Goal: Information Seeking & Learning: Check status

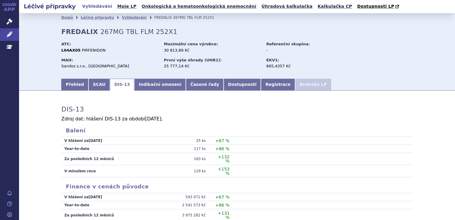
scroll to position [119, 0]
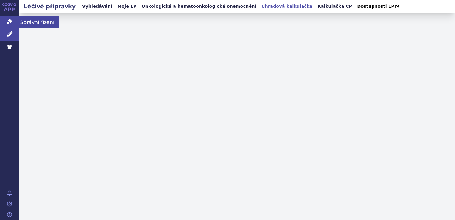
click at [7, 24] on icon at bounding box center [10, 21] width 6 height 6
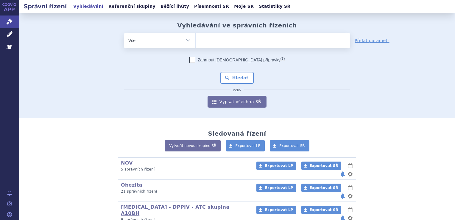
click at [208, 39] on ul at bounding box center [273, 39] width 155 height 13
click at [196, 39] on select at bounding box center [195, 40] width 0 height 15
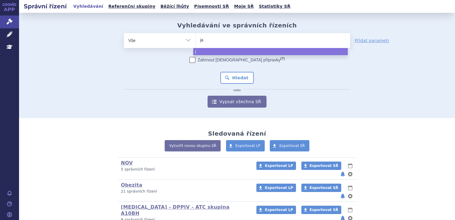
type input "jar"
type input "jard"
type input "jardia"
type input "jardianc"
type input "[MEDICAL_DATA]"
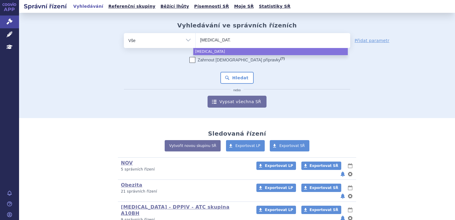
select select "[MEDICAL_DATA]"
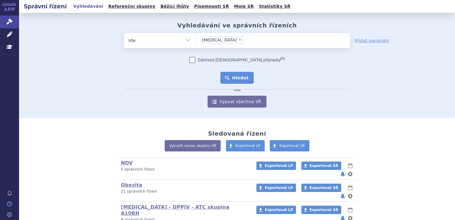
click at [232, 76] on button "Hledat" at bounding box center [237, 78] width 34 height 12
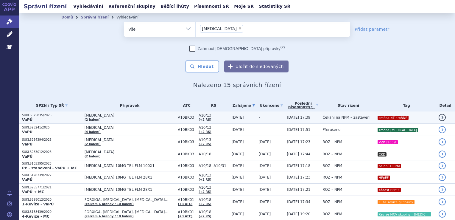
click at [117, 116] on span "[MEDICAL_DATA]" at bounding box center [130, 115] width 91 height 4
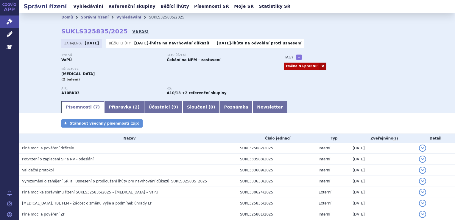
click at [132, 32] on link "VERSO" at bounding box center [140, 31] width 16 height 6
click at [132, 33] on link "VERSO" at bounding box center [140, 31] width 16 height 6
click at [226, 76] on div "Přípravky: JARDIANCE (2 balení)" at bounding box center [166, 75] width 211 height 14
click at [206, 58] on strong "Čekání na NPM – zastavení" at bounding box center [194, 60] width 54 height 4
